Goal: Information Seeking & Learning: Learn about a topic

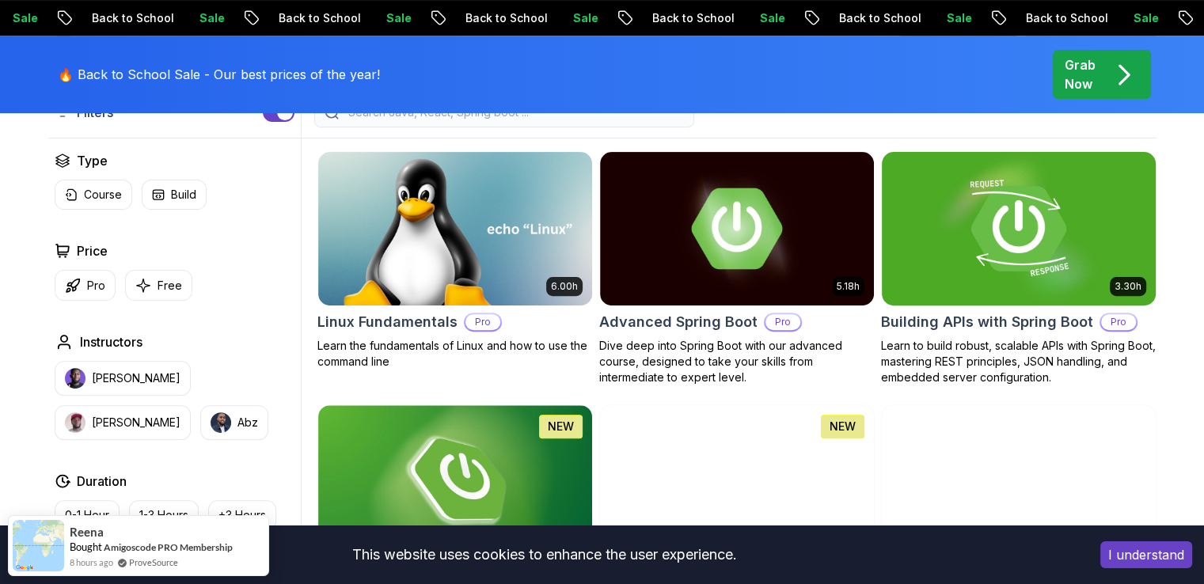
scroll to position [424, 0]
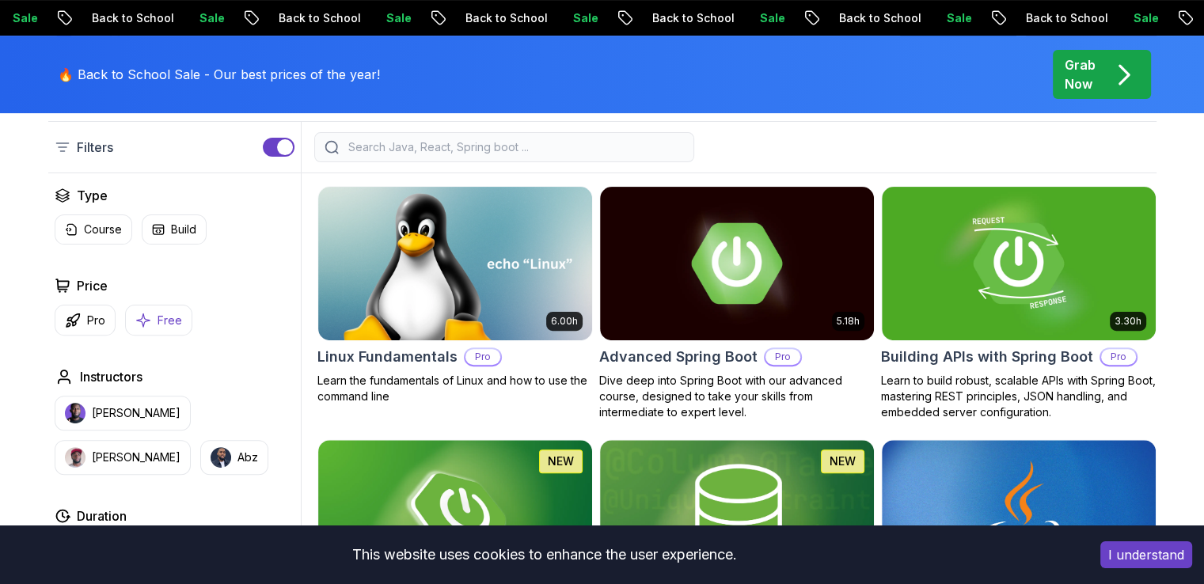
click at [176, 315] on p "Free" at bounding box center [169, 321] width 25 height 16
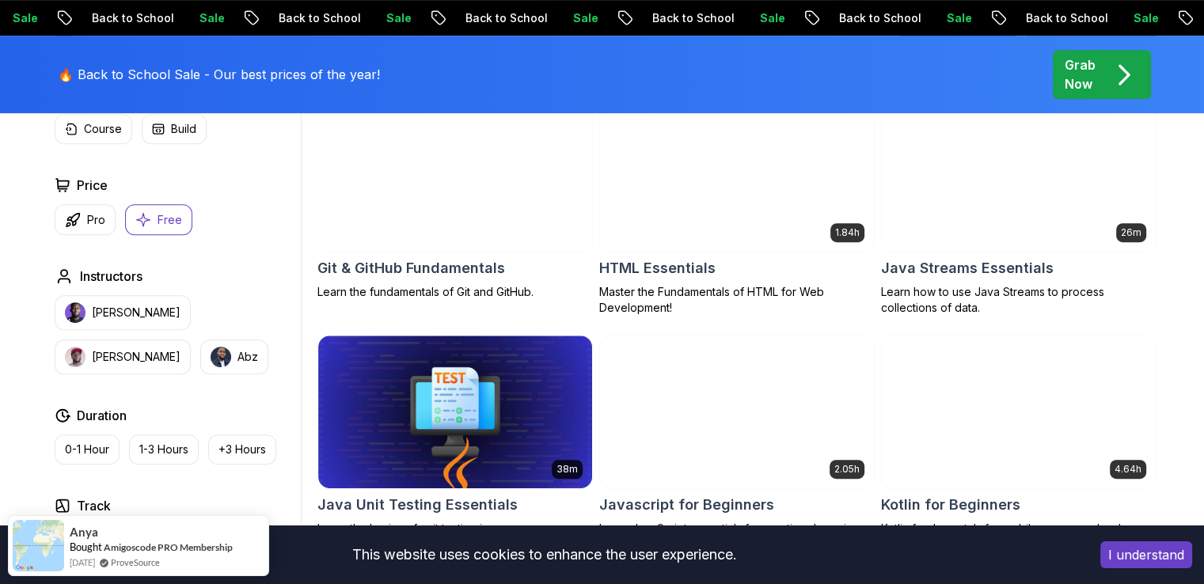
scroll to position [746, 0]
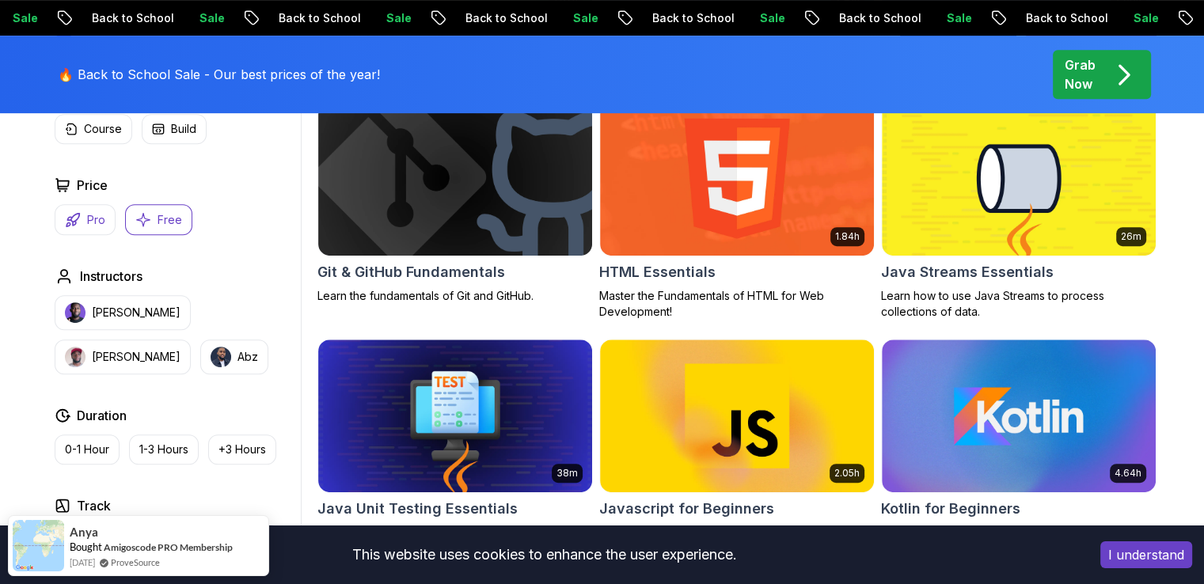
click at [106, 230] on button "Pro" at bounding box center [85, 219] width 61 height 31
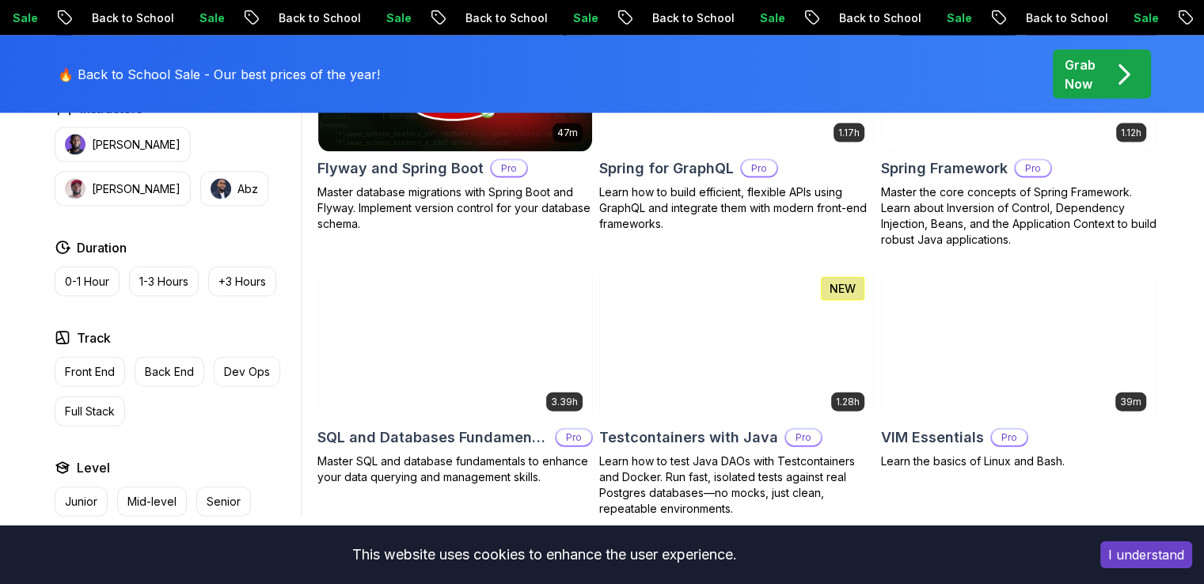
scroll to position [3432, 0]
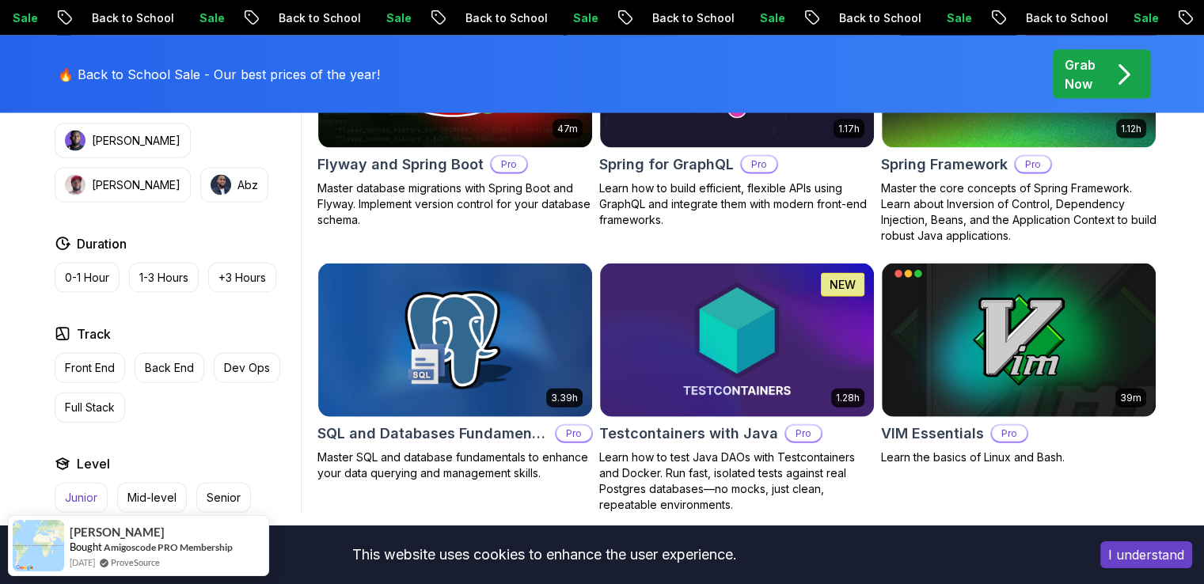
click at [61, 483] on button "Junior" at bounding box center [81, 498] width 53 height 30
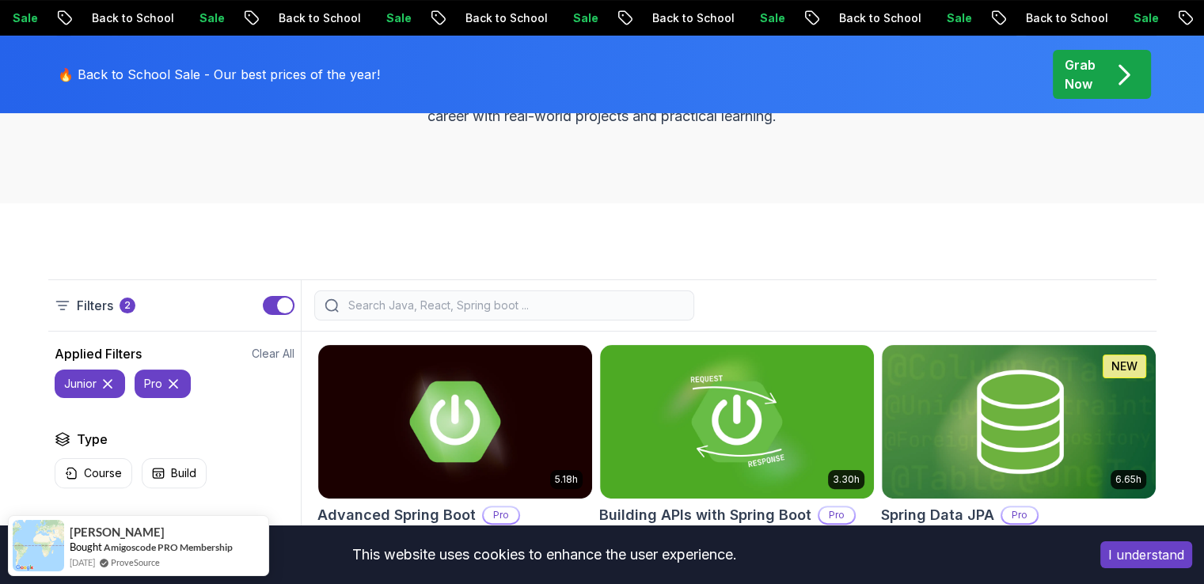
scroll to position [265, 0]
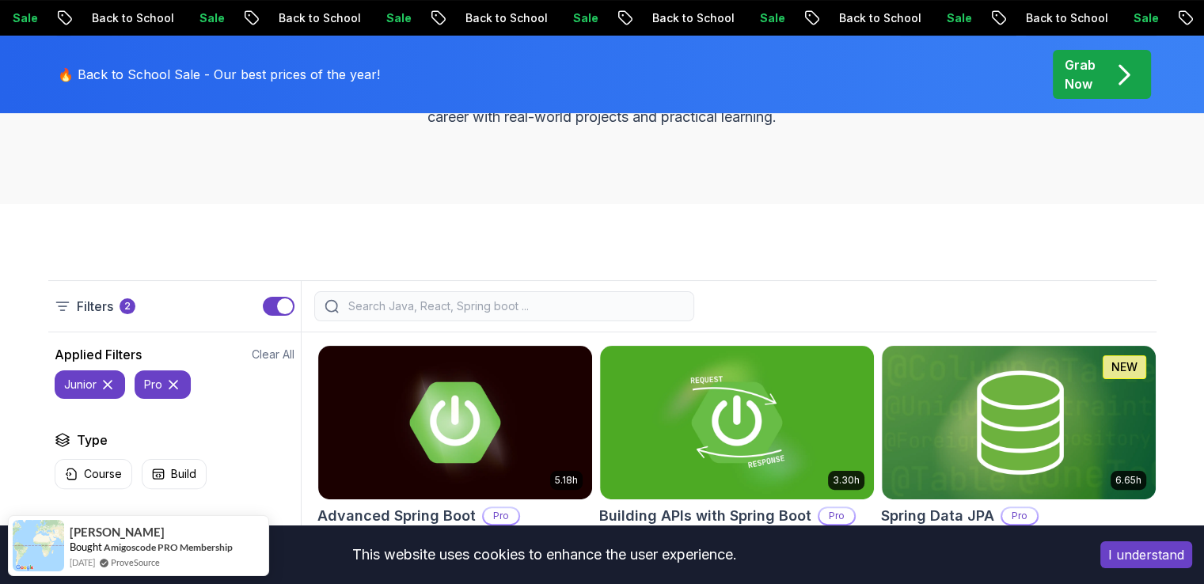
click at [436, 308] on input "search" at bounding box center [514, 306] width 339 height 16
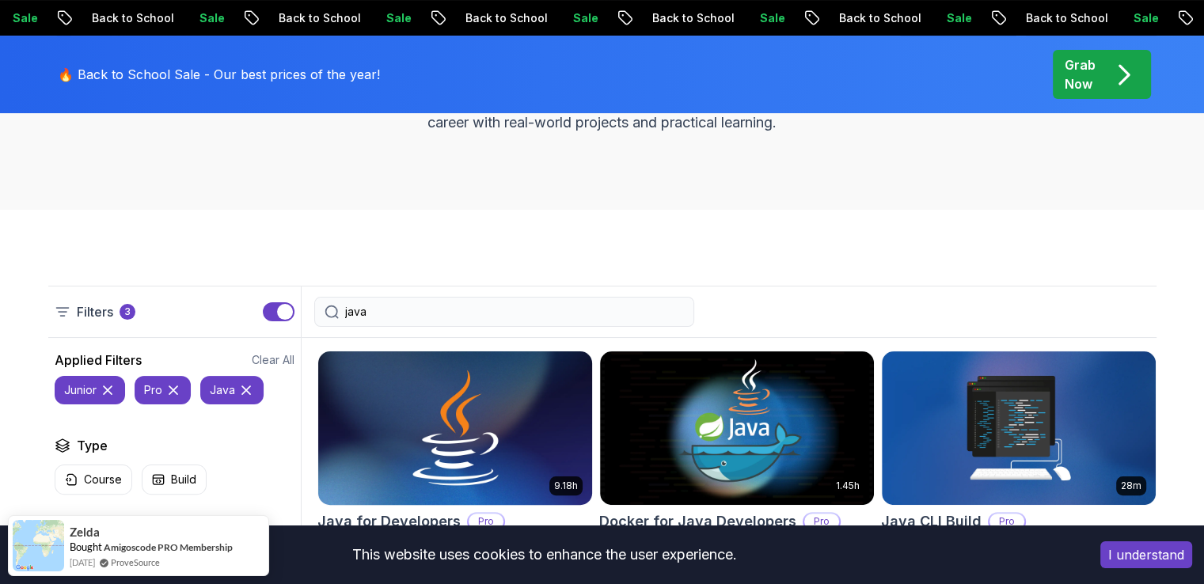
scroll to position [218, 0]
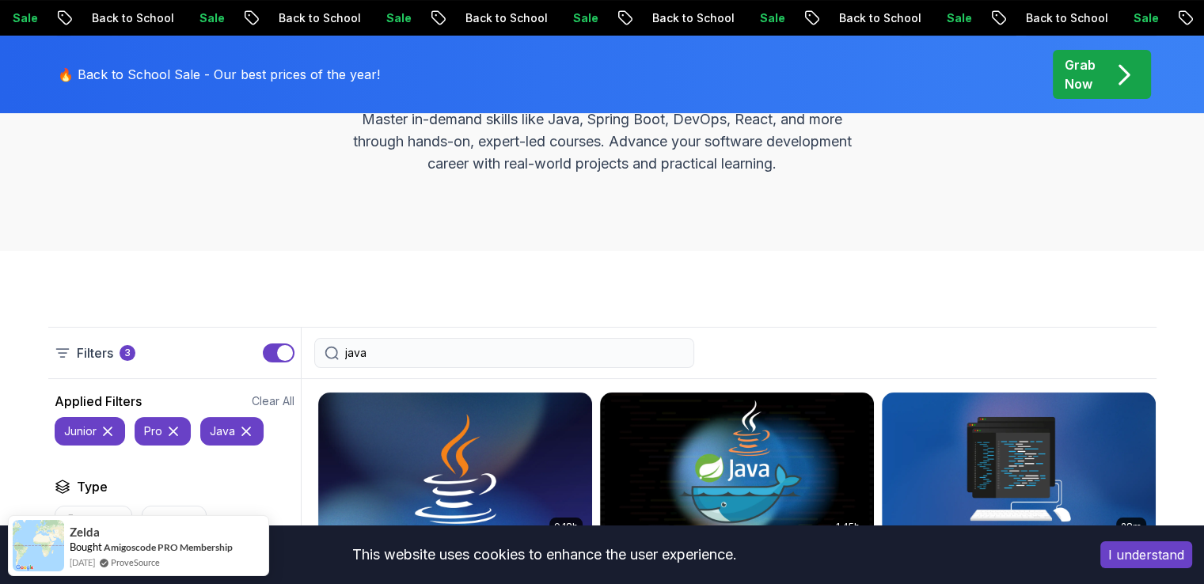
click at [474, 358] on input "java" at bounding box center [514, 353] width 339 height 16
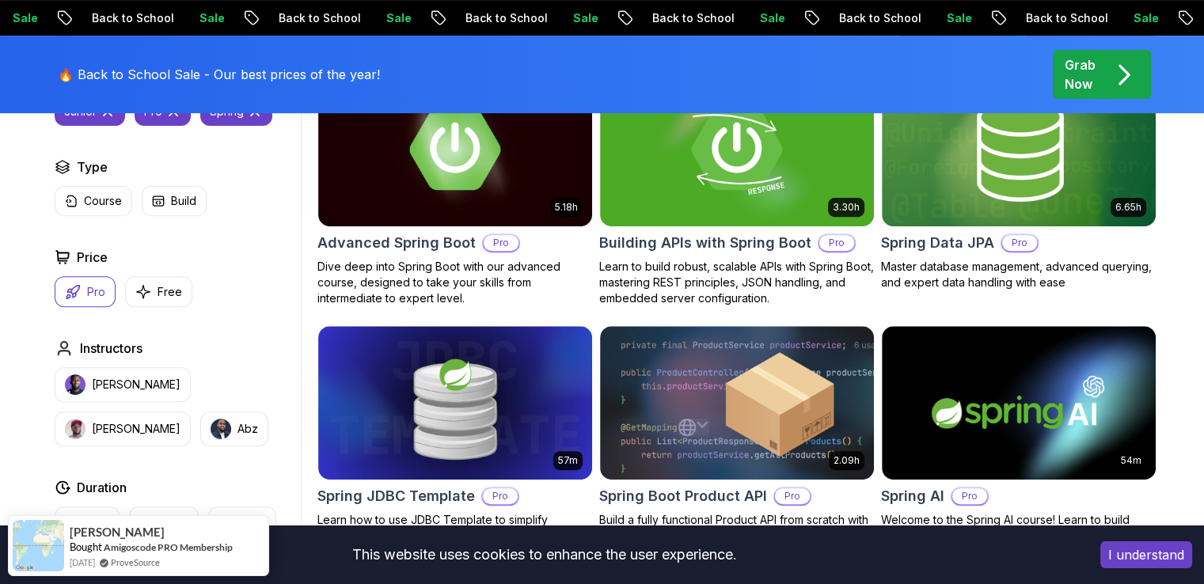
scroll to position [533, 0]
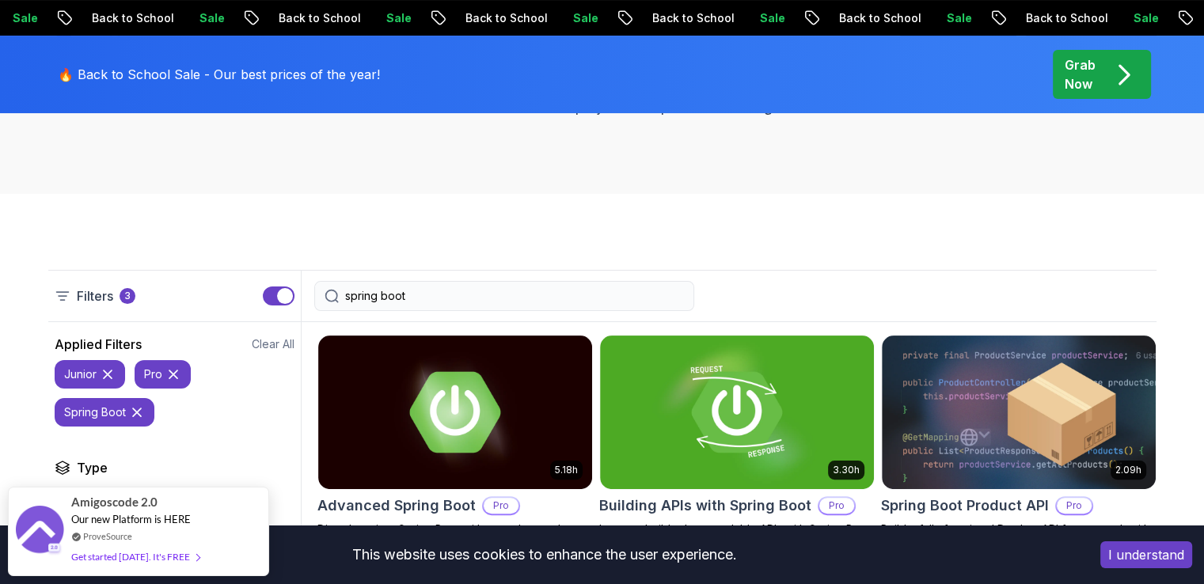
scroll to position [271, 0]
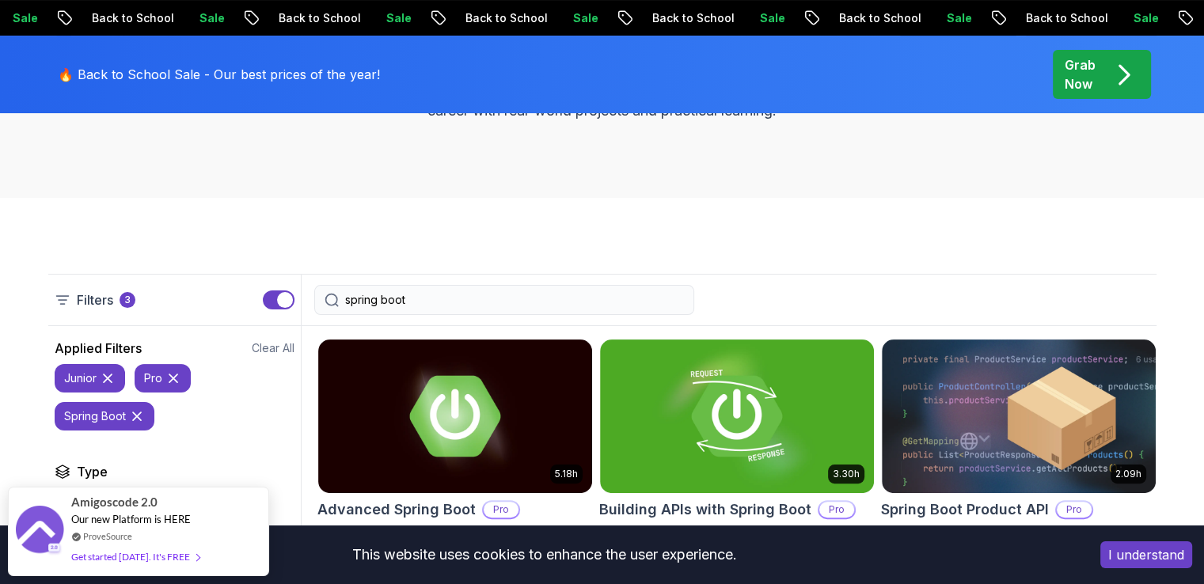
click at [480, 300] on input "spring boot" at bounding box center [514, 300] width 339 height 16
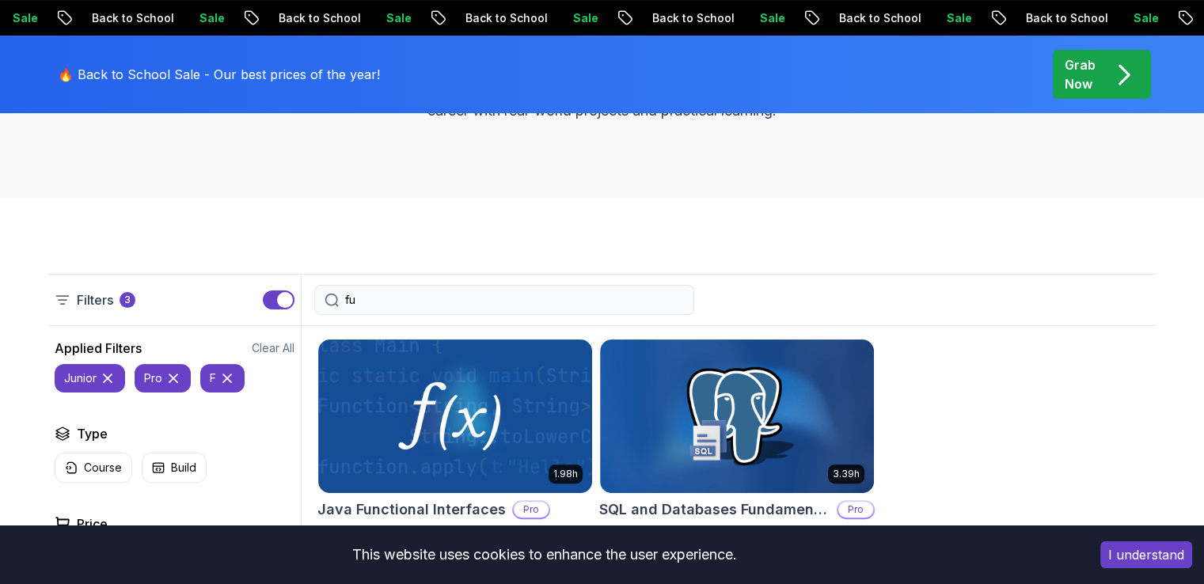
type input "f"
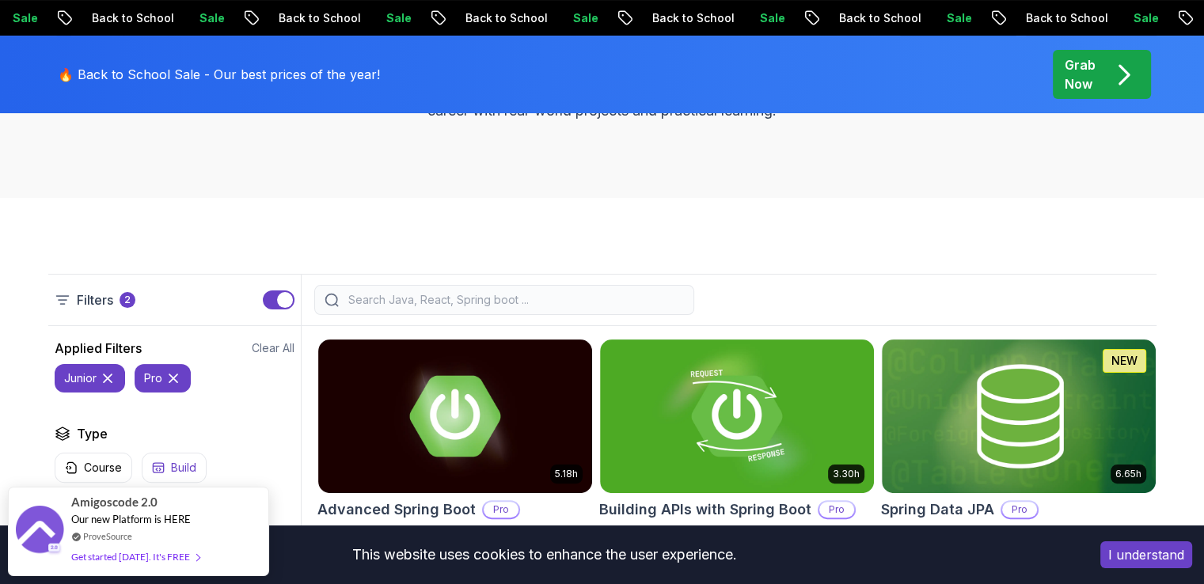
click at [167, 463] on button "Build" at bounding box center [174, 468] width 65 height 30
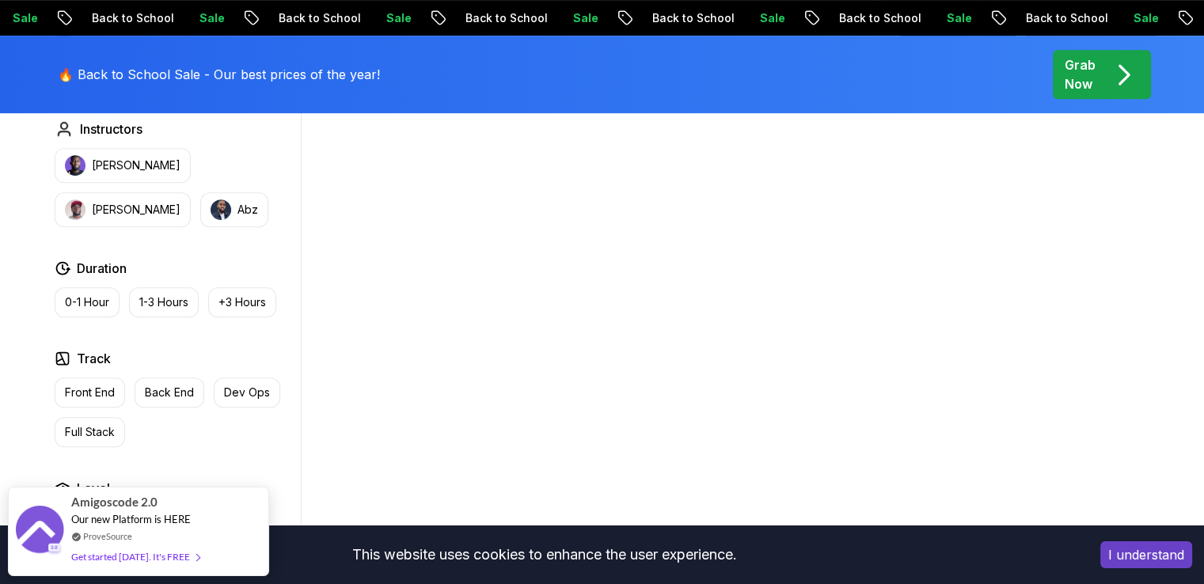
scroll to position [762, 0]
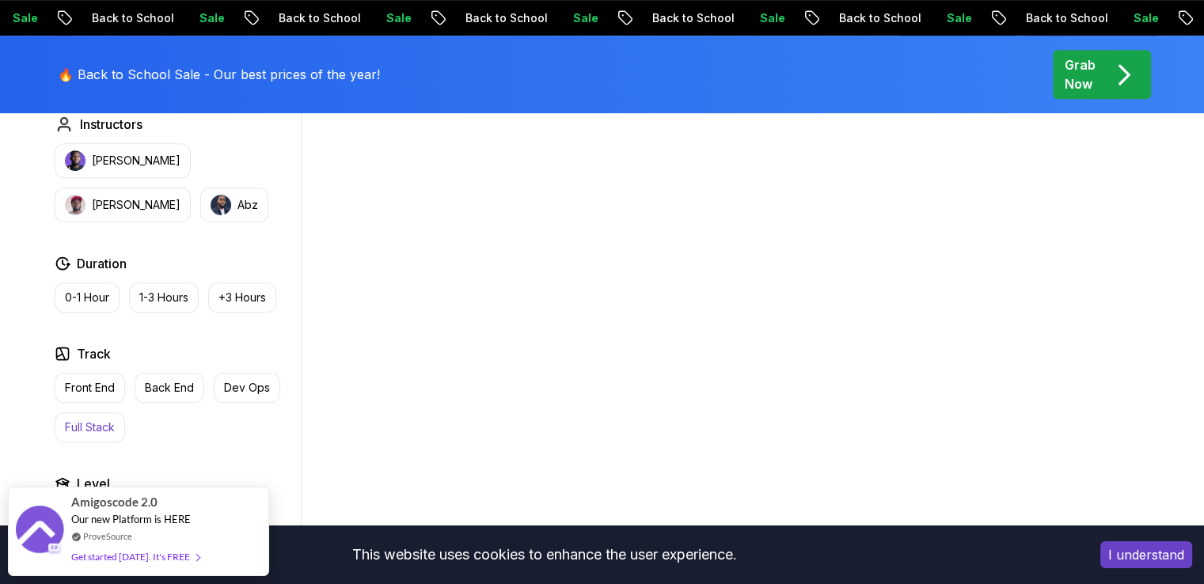
click at [95, 415] on button "Full Stack" at bounding box center [90, 427] width 70 height 30
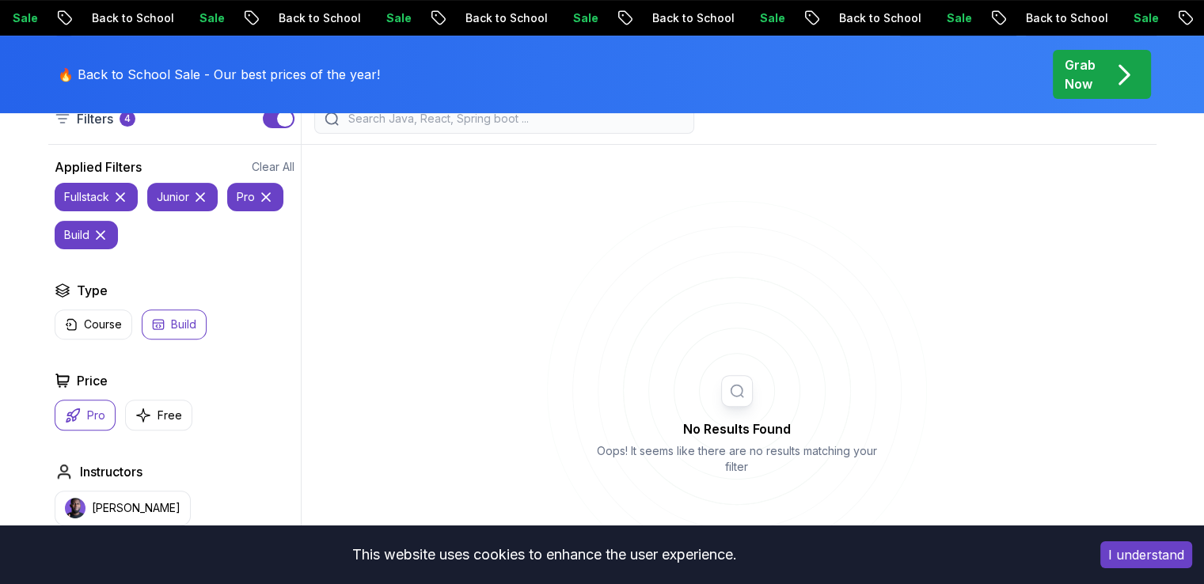
scroll to position [374, 0]
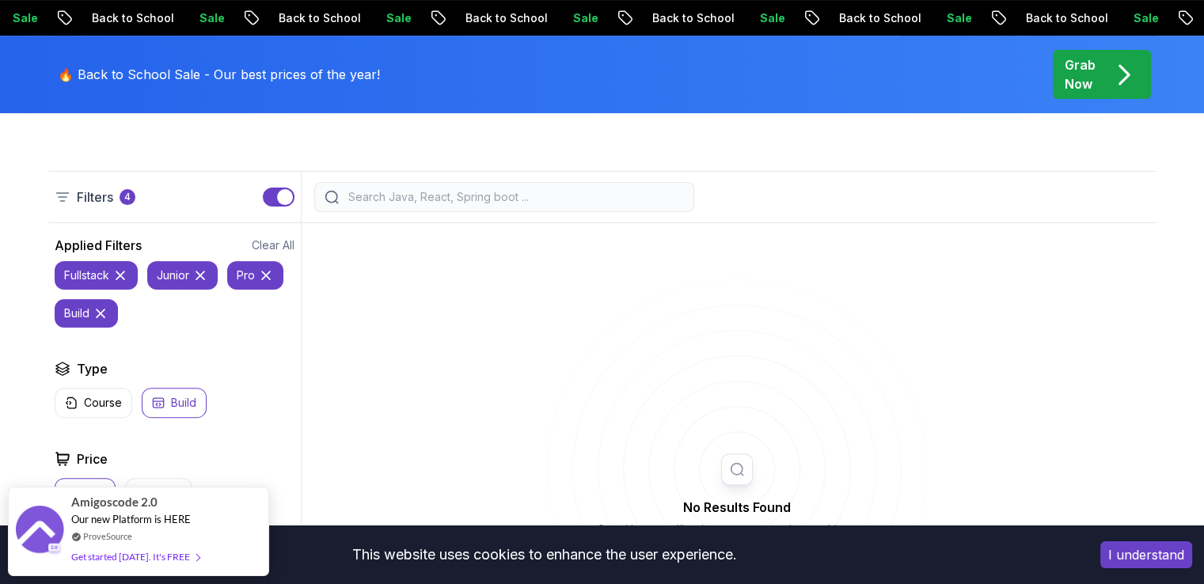
click at [202, 279] on icon at bounding box center [200, 276] width 16 height 16
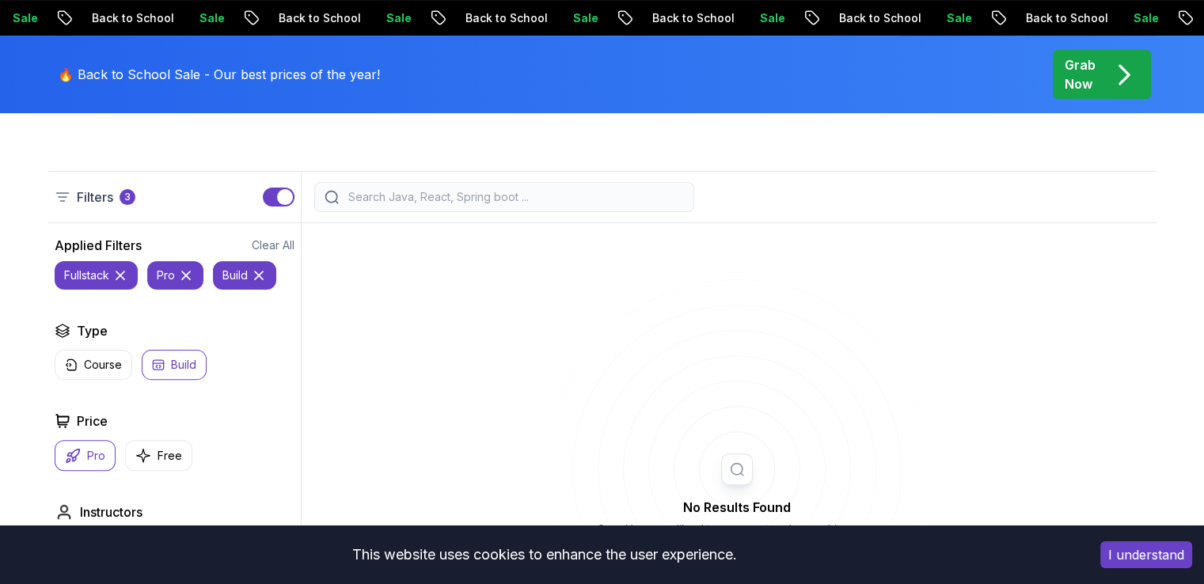
click at [187, 273] on icon at bounding box center [186, 276] width 16 height 16
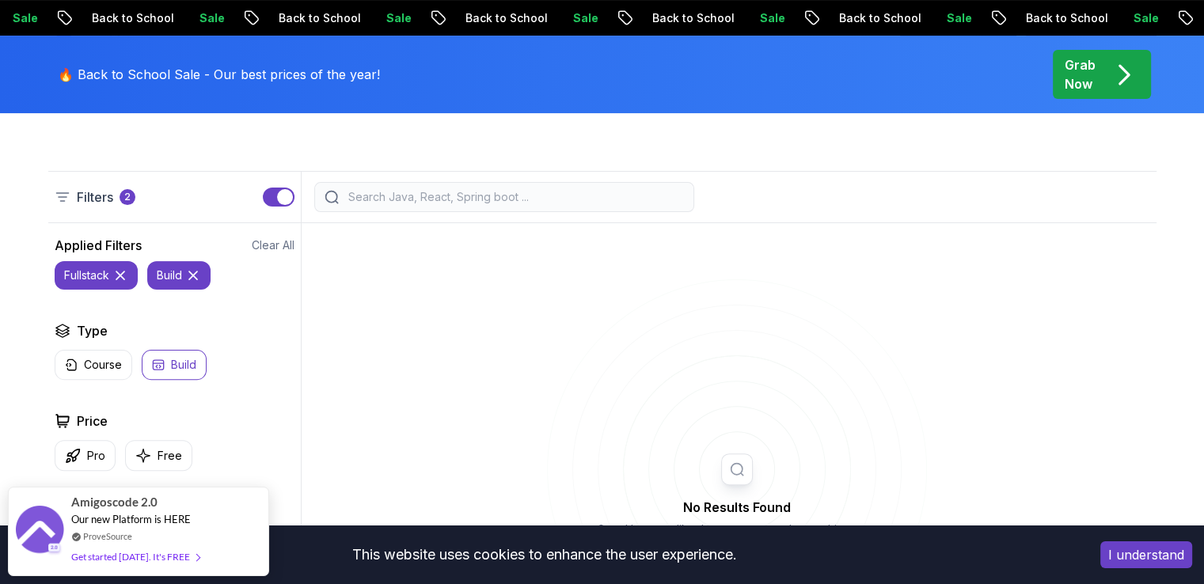
click at [117, 277] on icon at bounding box center [120, 275] width 8 height 8
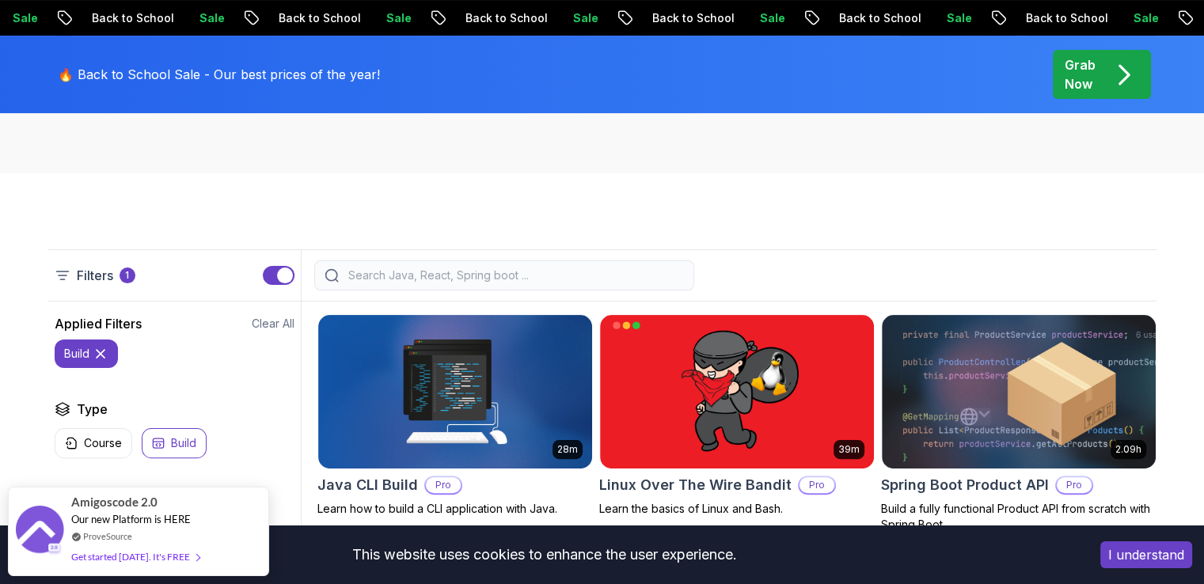
scroll to position [313, 0]
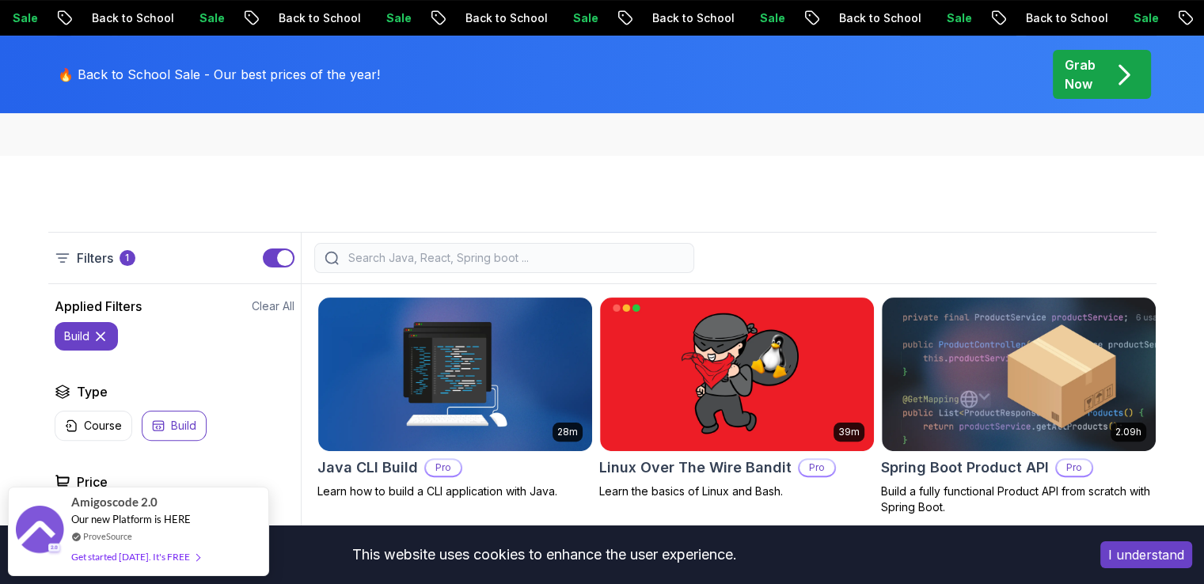
click at [108, 332] on icon at bounding box center [101, 336] width 16 height 16
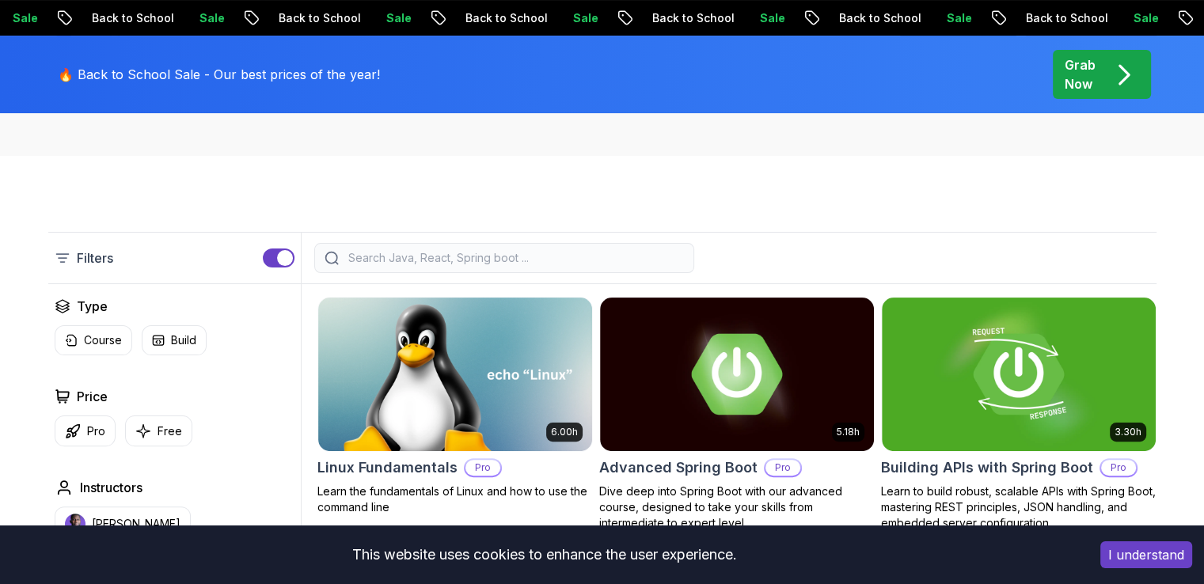
click at [370, 261] on input "search" at bounding box center [514, 258] width 339 height 16
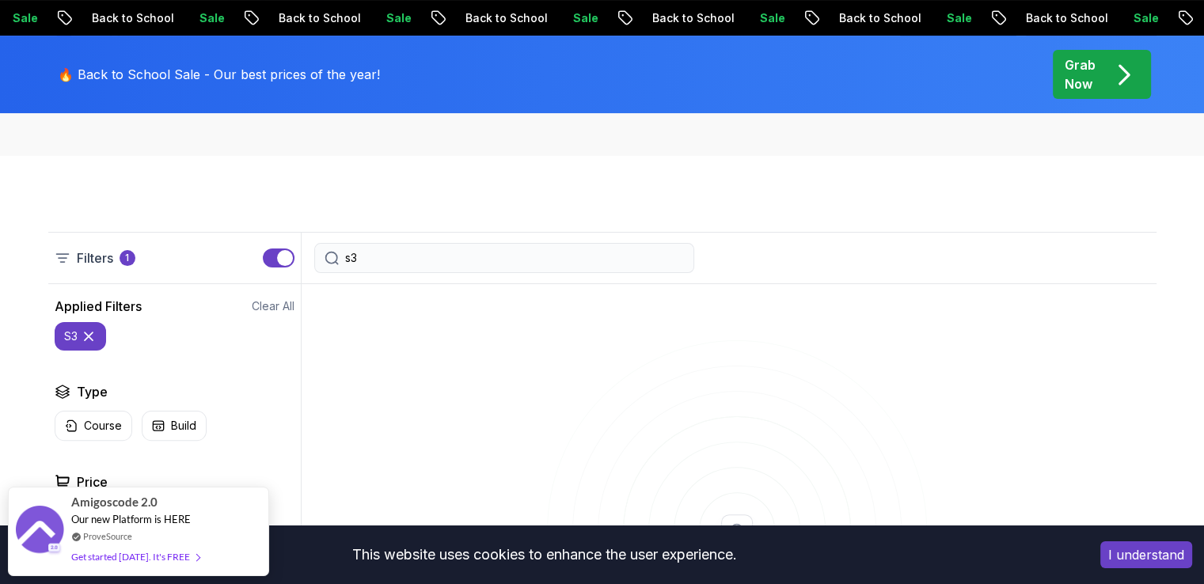
type input "s3"
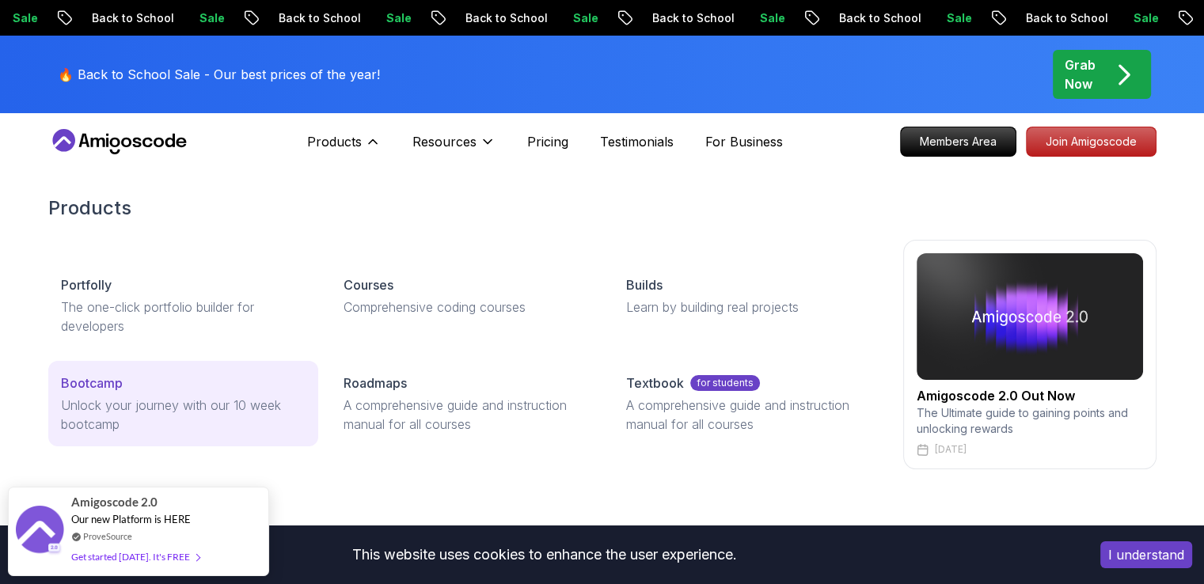
click at [232, 391] on div "Bootcamp" at bounding box center [183, 383] width 245 height 19
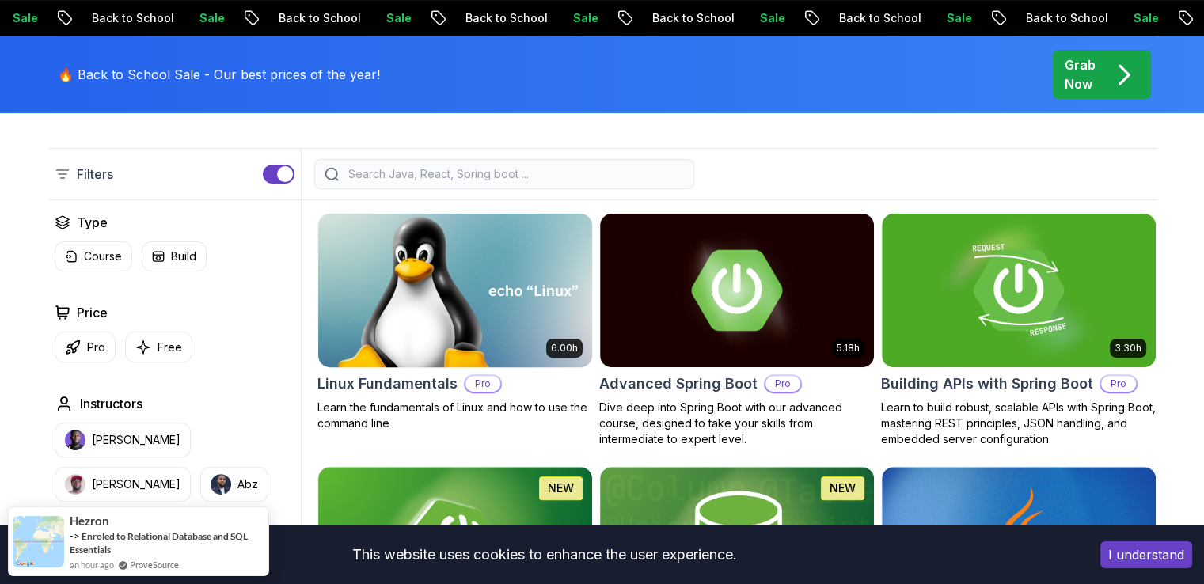
scroll to position [398, 0]
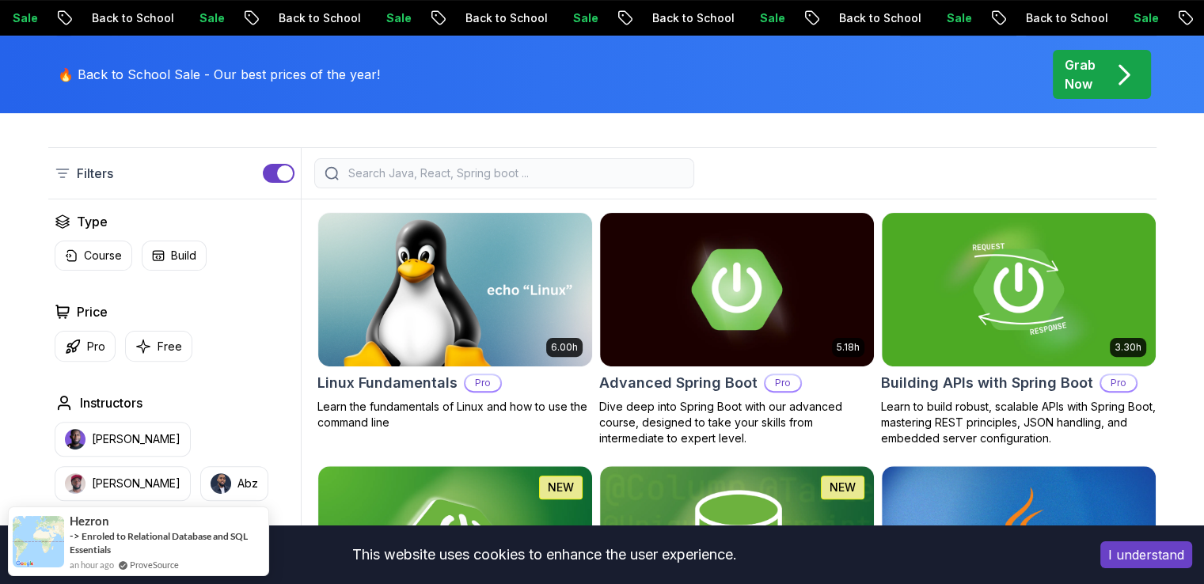
click at [559, 179] on input "search" at bounding box center [514, 173] width 339 height 16
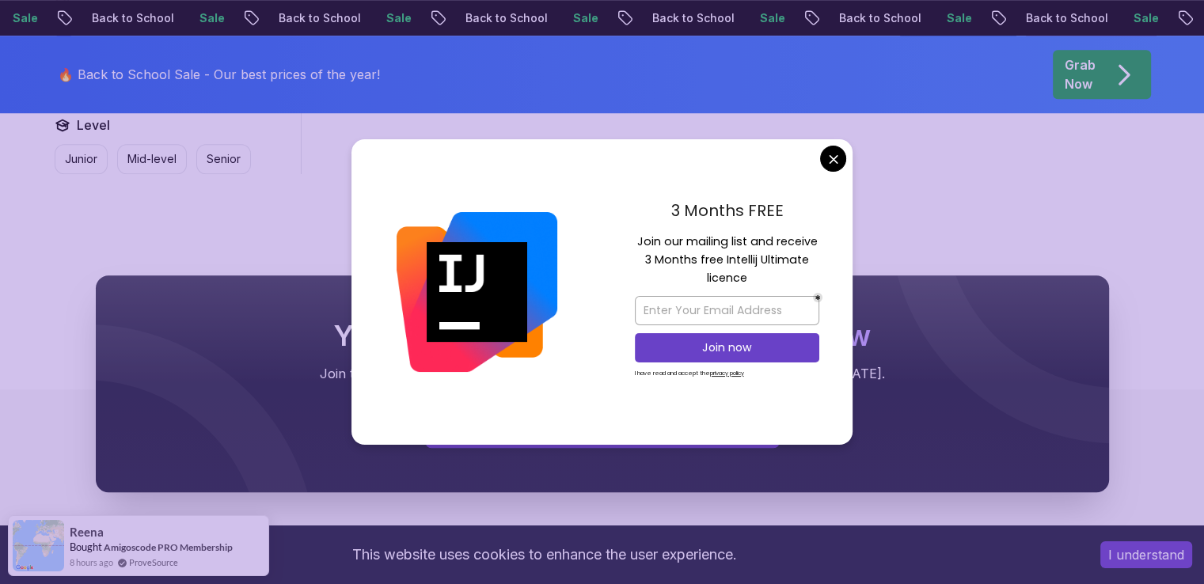
scroll to position [1174, 0]
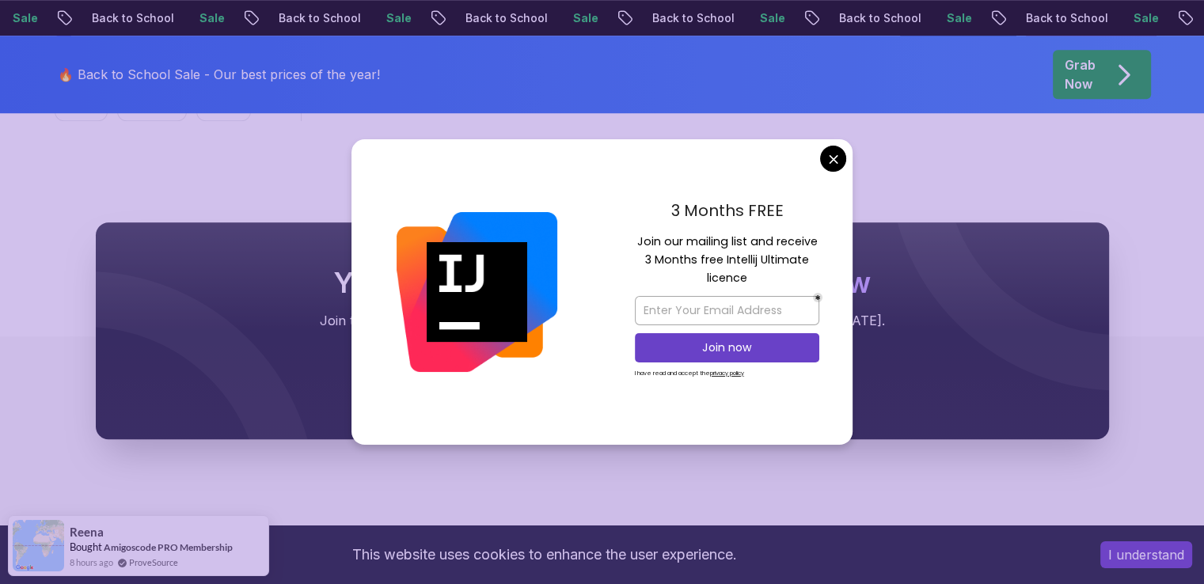
type input "s3"
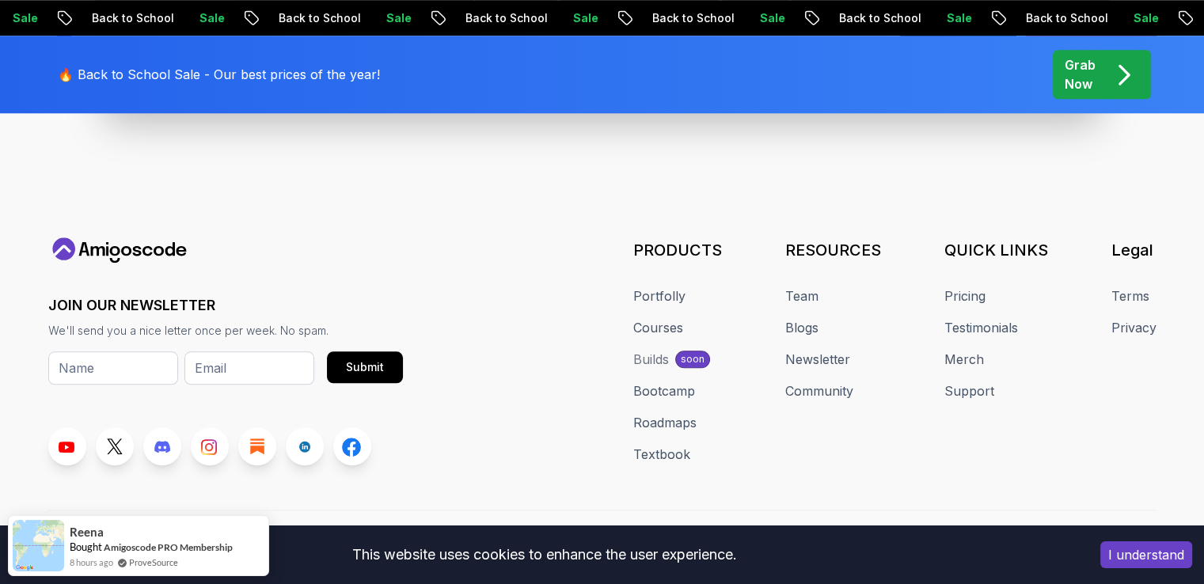
scroll to position [1554, 0]
